Goal: Task Accomplishment & Management: Complete application form

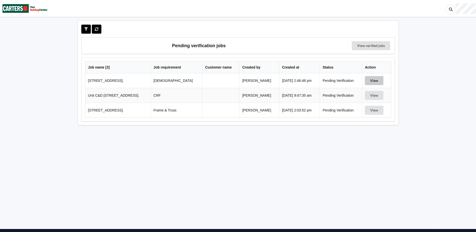
click at [369, 77] on button "View" at bounding box center [374, 80] width 19 height 9
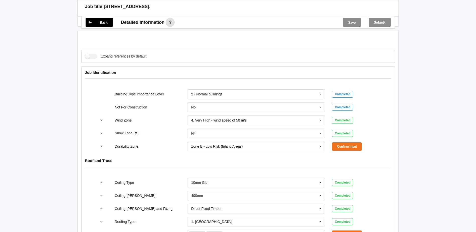
scroll to position [201, 0]
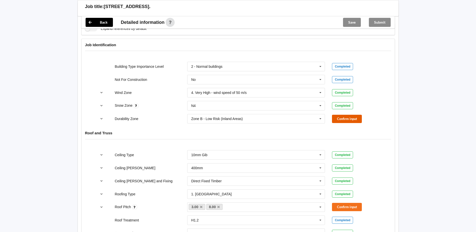
click at [348, 122] on button "Confirm input" at bounding box center [347, 119] width 30 height 8
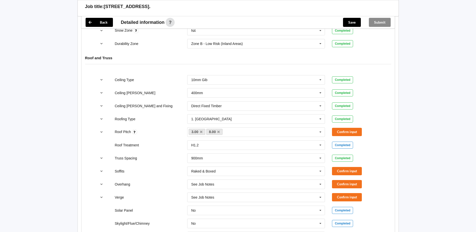
scroll to position [276, 0]
drag, startPoint x: 331, startPoint y: 123, endPoint x: 337, endPoint y: 127, distance: 7.2
click at [331, 123] on div "Roof Pitch 3.00 8.00 None Confirm input" at bounding box center [238, 131] width 290 height 17
click at [338, 127] on div "Roof Pitch 3.00 8.00 None Confirm input" at bounding box center [238, 131] width 290 height 17
click at [341, 130] on button "Confirm input" at bounding box center [347, 132] width 30 height 8
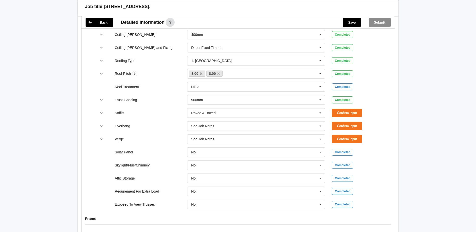
scroll to position [376, 0]
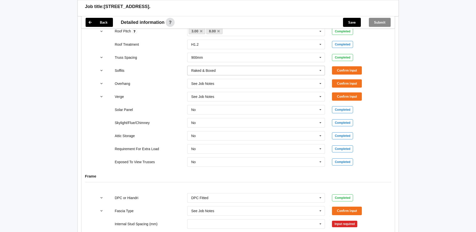
click at [274, 73] on input "text" at bounding box center [257, 70] width 138 height 9
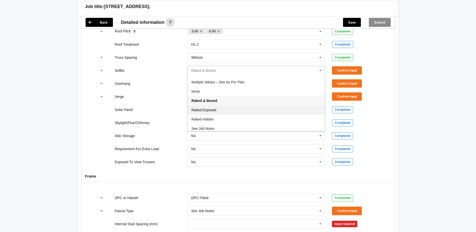
scroll to position [9, 0]
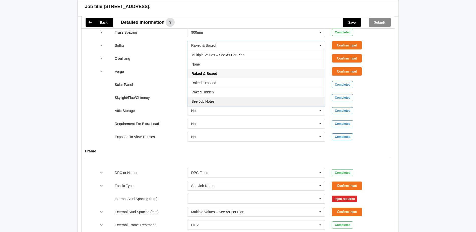
click at [220, 102] on div "See Job Notes" at bounding box center [256, 101] width 138 height 9
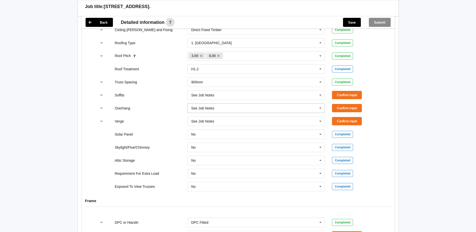
scroll to position [351, 0]
click at [347, 96] on button "Confirm input" at bounding box center [347, 95] width 30 height 8
click at [348, 107] on button "Confirm input" at bounding box center [347, 108] width 30 height 8
click at [349, 119] on button "Confirm input" at bounding box center [347, 121] width 30 height 8
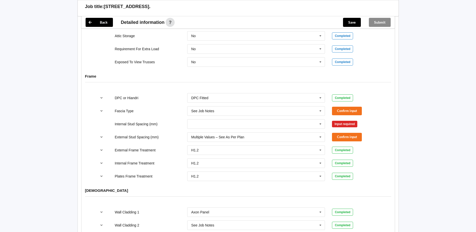
scroll to position [477, 0]
click at [350, 109] on button "Confirm input" at bounding box center [347, 110] width 30 height 8
click at [221, 125] on input "text" at bounding box center [257, 123] width 138 height 9
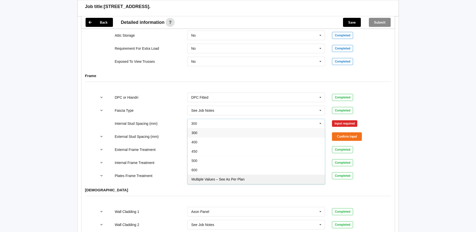
click at [233, 176] on div "Multiple Values – See As Per Plan" at bounding box center [256, 178] width 138 height 9
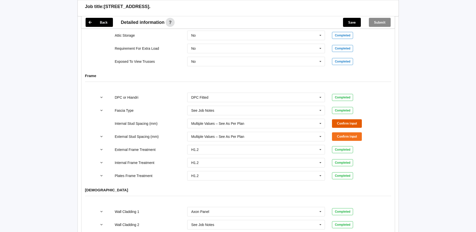
click at [351, 123] on button "Confirm input" at bounding box center [347, 123] width 30 height 8
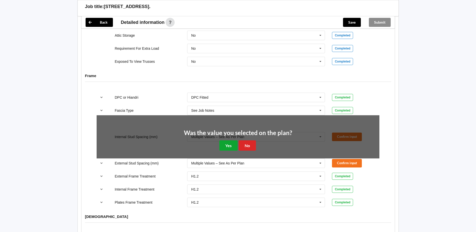
click at [227, 143] on button "Yes" at bounding box center [228, 145] width 18 height 10
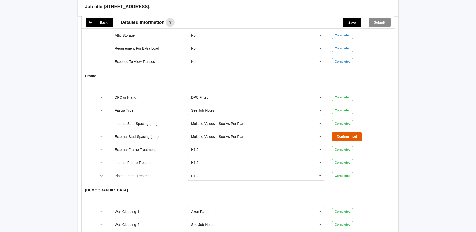
click at [361, 138] on button "Confirm input" at bounding box center [347, 136] width 30 height 8
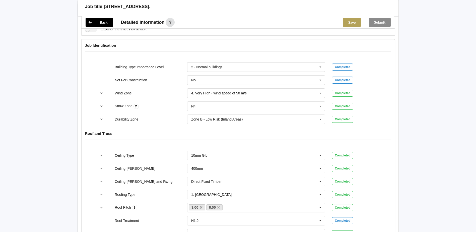
click at [347, 18] on button "Save" at bounding box center [352, 22] width 18 height 9
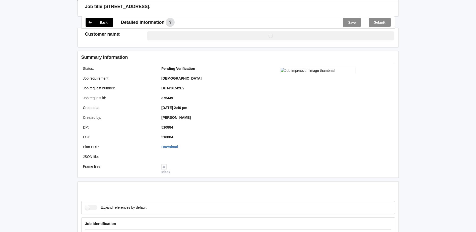
scroll to position [200, 0]
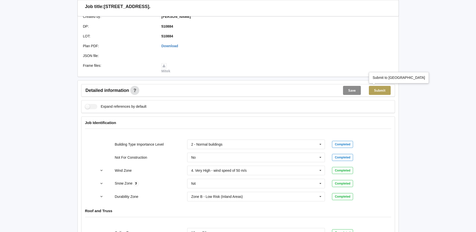
click at [388, 89] on button "Submit" at bounding box center [380, 90] width 22 height 9
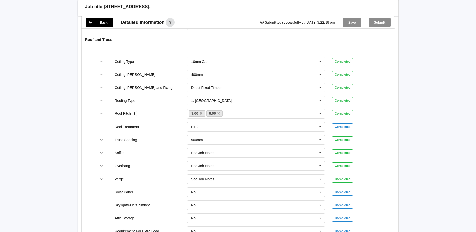
scroll to position [375, 0]
